Goal: Check status

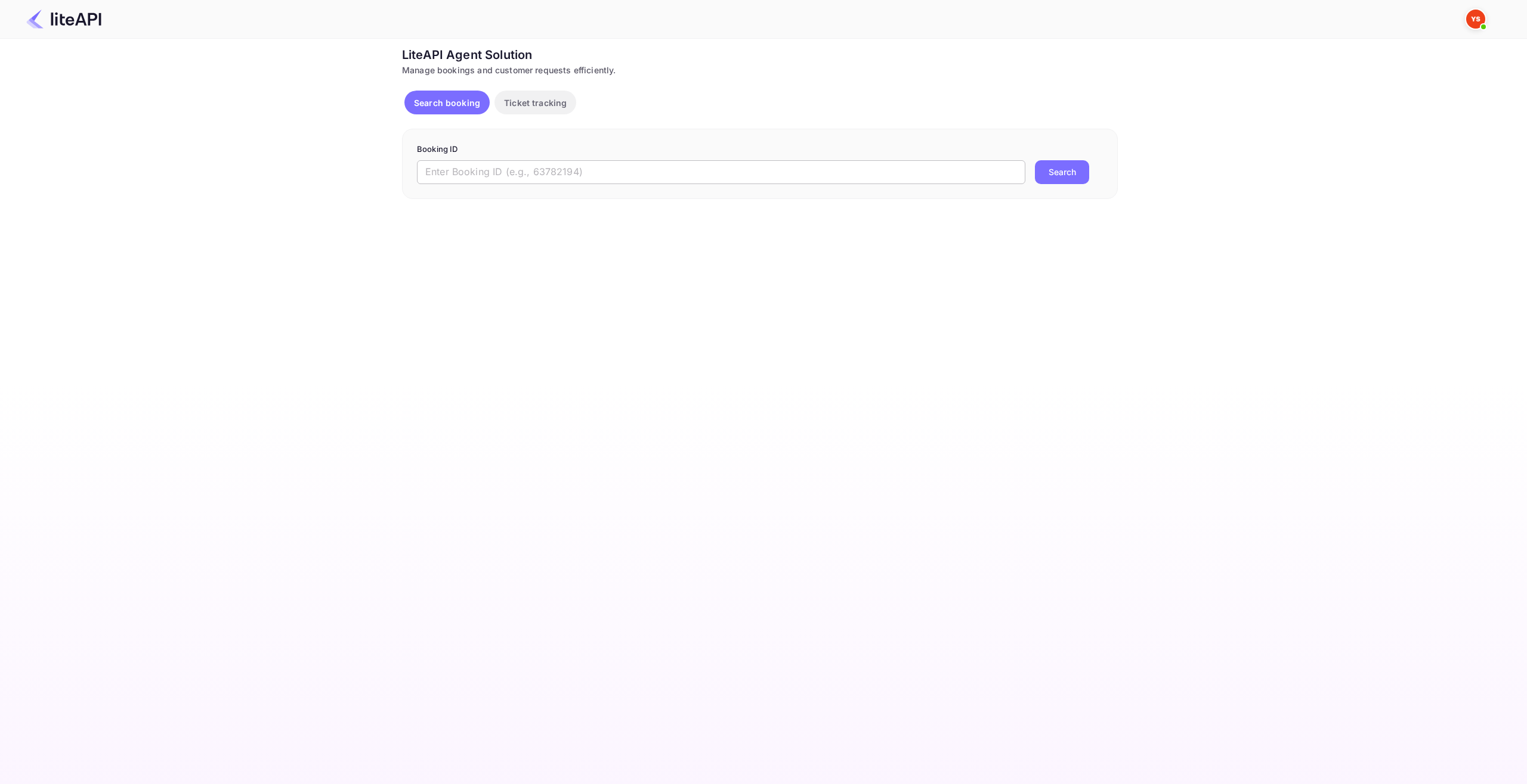
click at [550, 167] on input "text" at bounding box center [722, 172] width 609 height 24
paste input "8749196"
type input "8749196"
click at [1071, 170] on button "Search" at bounding box center [1062, 172] width 55 height 24
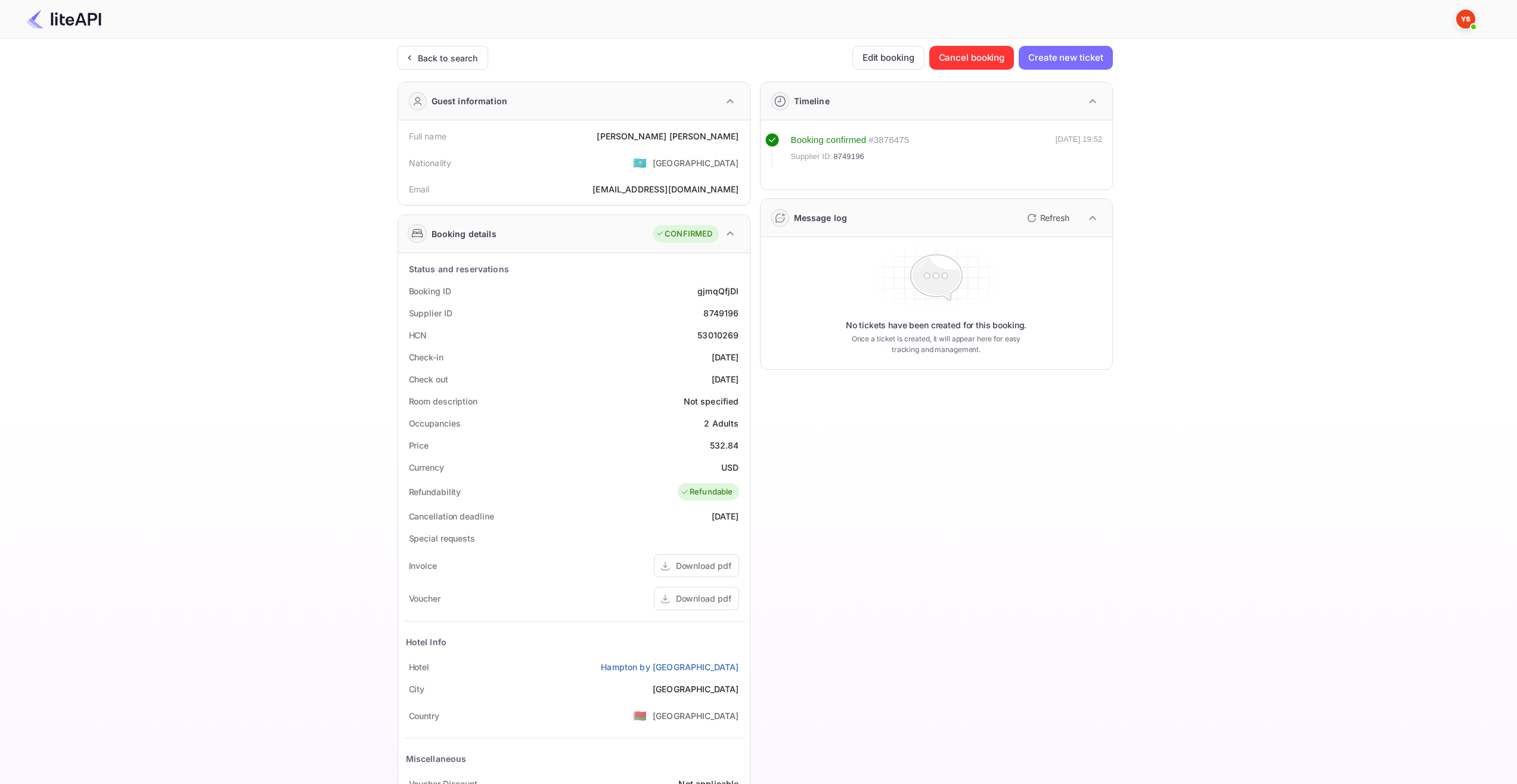
click at [1276, 239] on div "Ticket Affiliate URL [URL][DOMAIN_NAME] Business partner name Nuitee Travel Cus…" at bounding box center [755, 449] width 1481 height 807
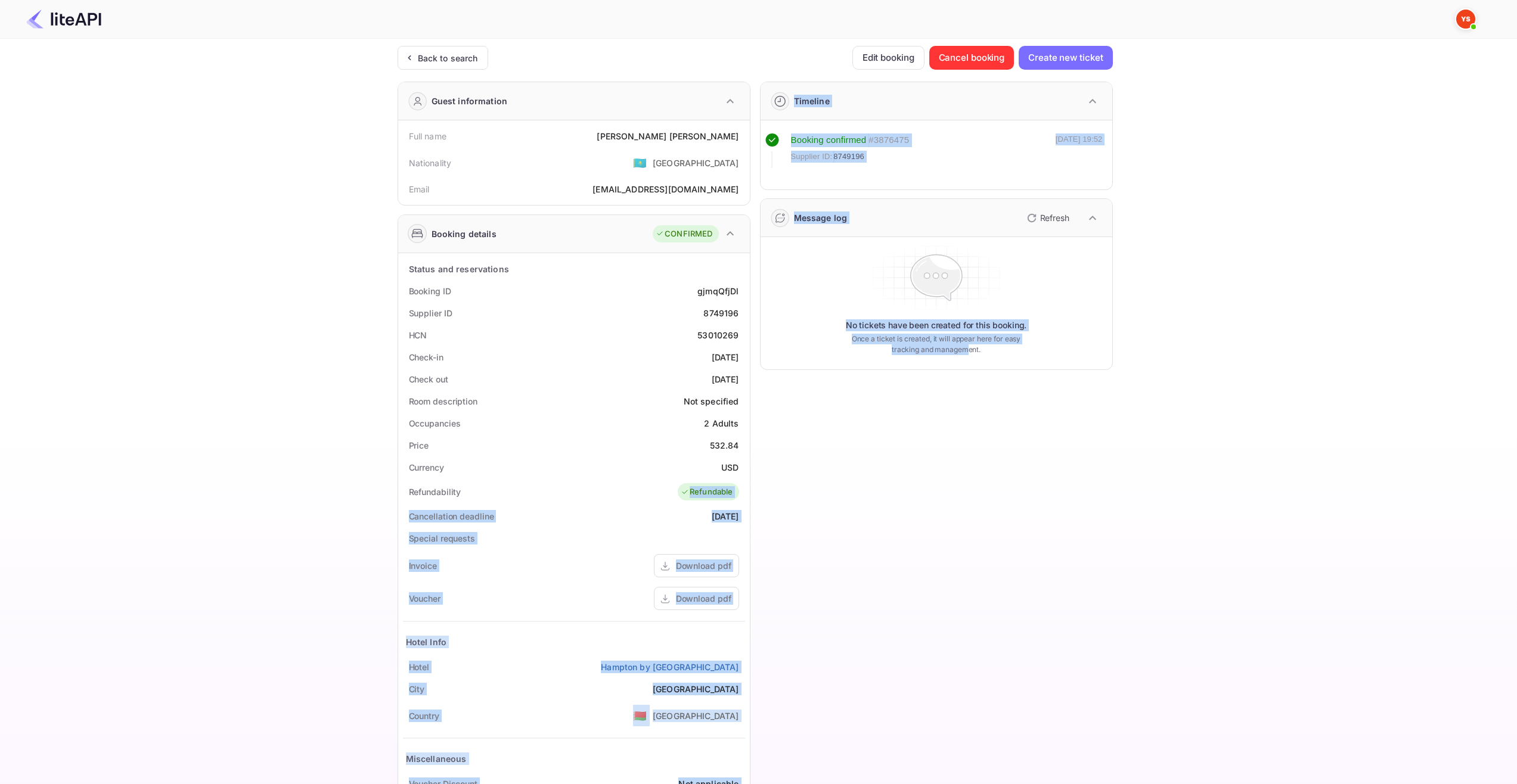
drag, startPoint x: 677, startPoint y: 494, endPoint x: 967, endPoint y: 508, distance: 290.3
click at [966, 508] on div "Guest information Full name [PERSON_NAME] Nationality 🇰🇿 [DEMOGRAPHIC_DATA] Ema…" at bounding box center [750, 463] width 725 height 781
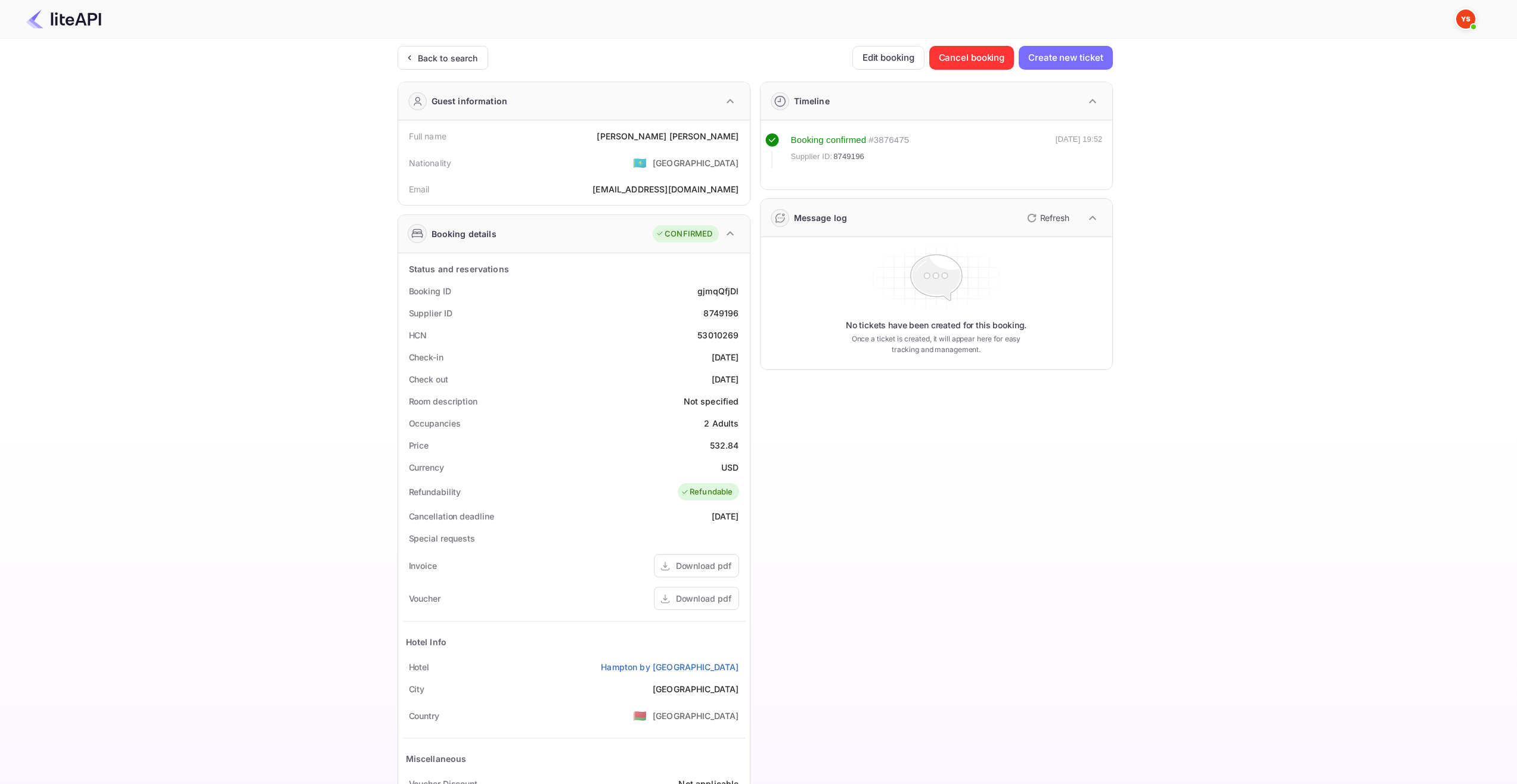
click at [1185, 528] on div "Ticket Affiliate URL [URL][DOMAIN_NAME] Business partner name Nuitee Travel Cus…" at bounding box center [755, 449] width 1481 height 807
click at [1318, 331] on div "Ticket Affiliate URL [URL][DOMAIN_NAME] Business partner name Nuitee Travel Cus…" at bounding box center [755, 449] width 1481 height 807
click at [1022, 467] on div "Timeline Booking confirmed # 3876475 Supplier ID: 8749196 [DATE] 19:52 Message …" at bounding box center [932, 463] width 362 height 781
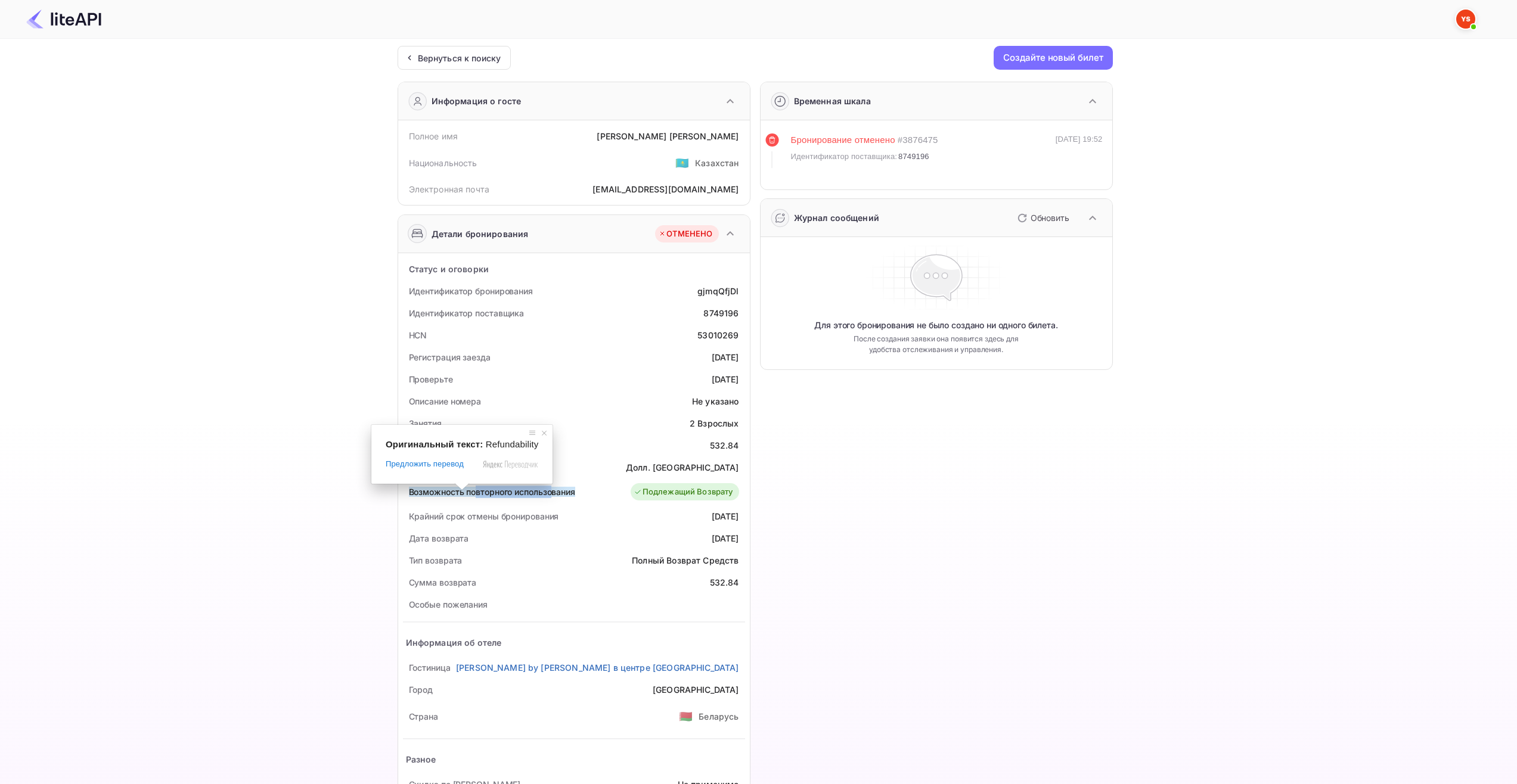
drag, startPoint x: 509, startPoint y: 493, endPoint x: 554, endPoint y: 493, distance: 45.0
click at [554, 493] on ya-tr-span "Возможность повторного использования" at bounding box center [492, 492] width 167 height 10
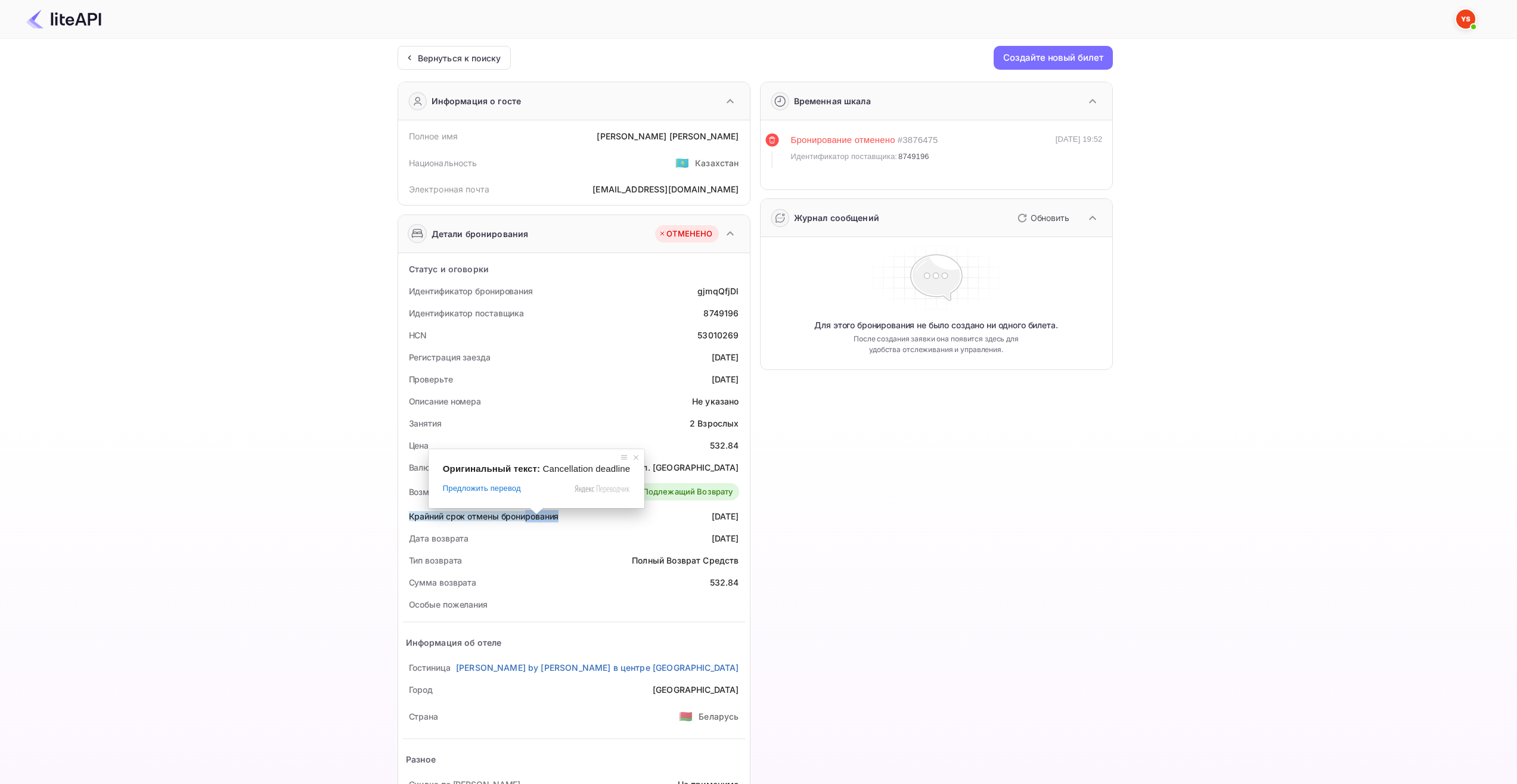
drag, startPoint x: 524, startPoint y: 517, endPoint x: 603, endPoint y: 514, distance: 79.1
click at [603, 514] on div "Крайний срок отмены бронирования 2025-08-15" at bounding box center [575, 516] width 342 height 22
click at [836, 522] on div "Временная шкала Бронирование отменено # 3876475 Идентификатор поставщика: 87491…" at bounding box center [932, 463] width 362 height 781
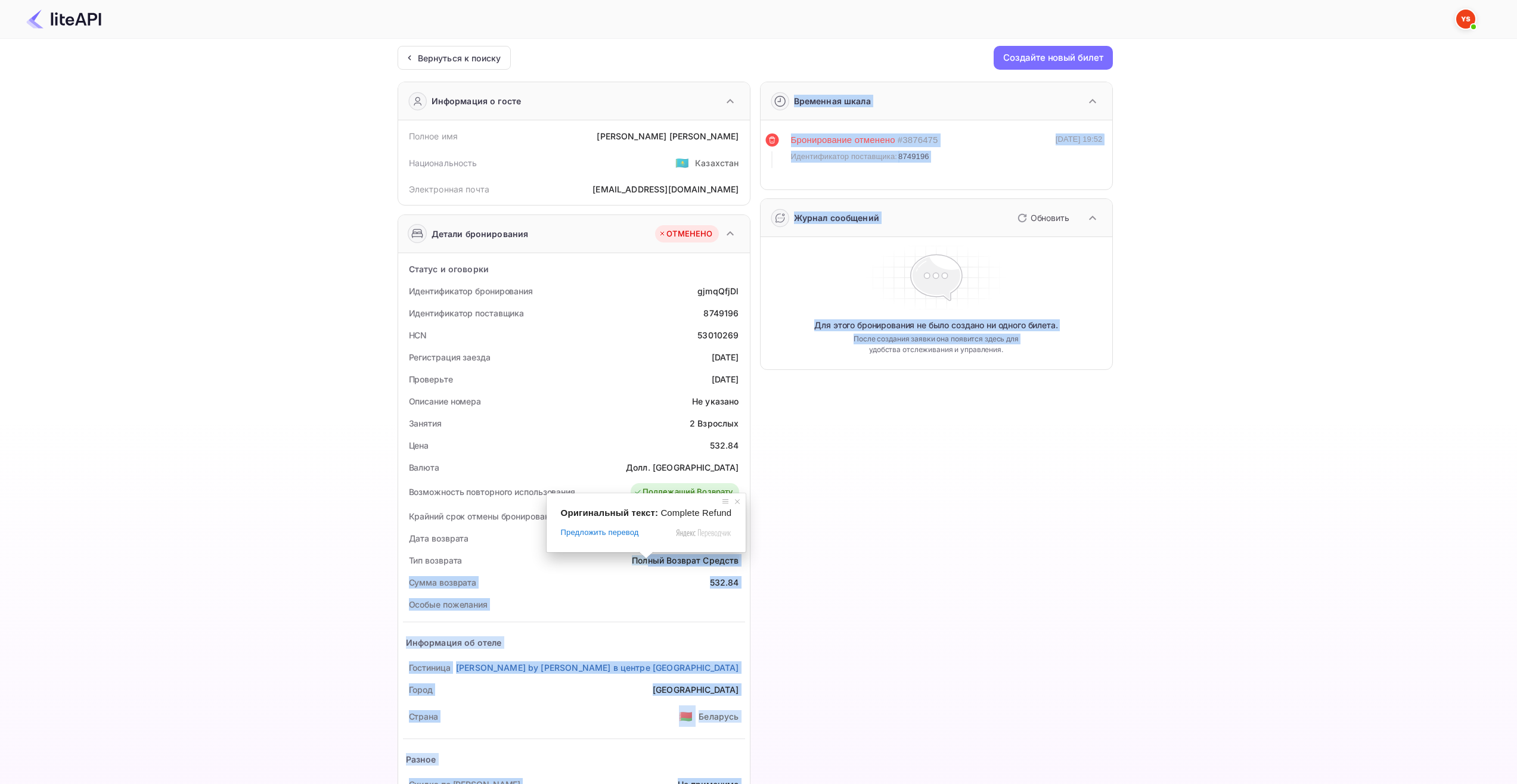
drag, startPoint x: 650, startPoint y: 558, endPoint x: 755, endPoint y: 559, distance: 105.0
click at [753, 559] on div "Информация о госте Полное имя ЛЕОНИД ИВАНОВ Национальность 🇰🇿 Казахстан Электро…" at bounding box center [750, 463] width 725 height 781
click at [819, 565] on div "Временная шкала Бронирование отменено # 3876475 Идентификатор поставщика: 87491…" at bounding box center [932, 463] width 362 height 781
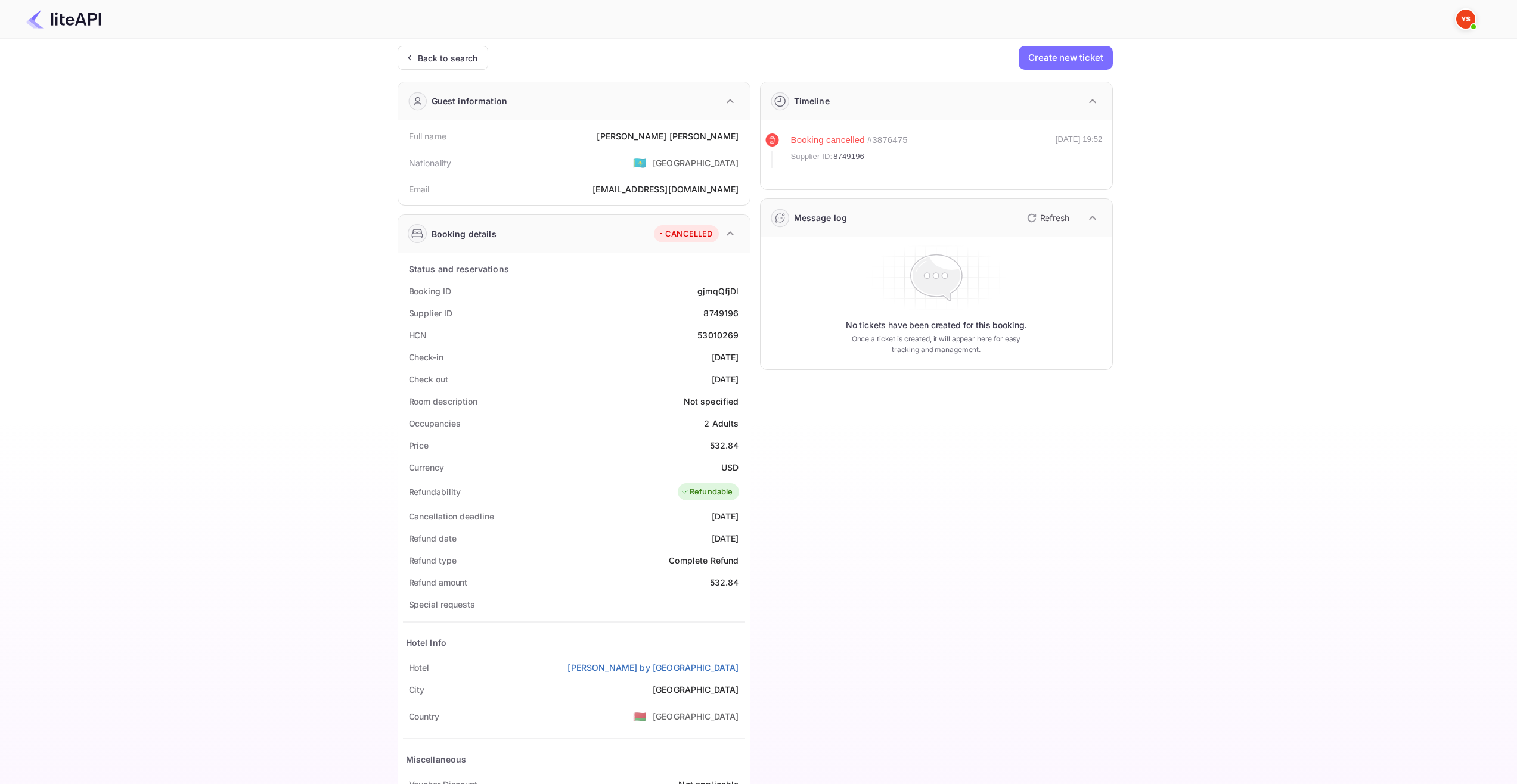
click at [1209, 412] on div "Ticket Affiliate URL https://www.nuitee.com/ Business partner name Nuitee Trave…" at bounding box center [755, 449] width 1481 height 808
